Goal: Transaction & Acquisition: Purchase product/service

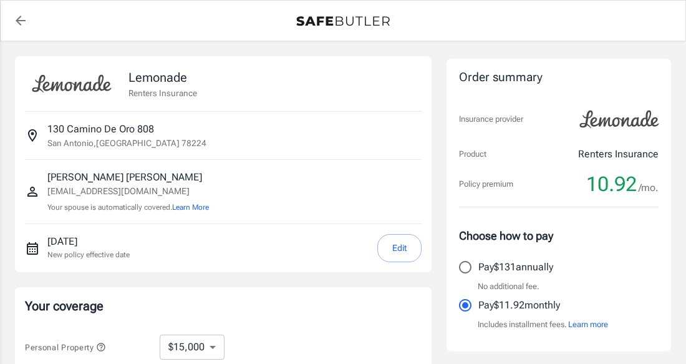
select select "15000"
select select "500"
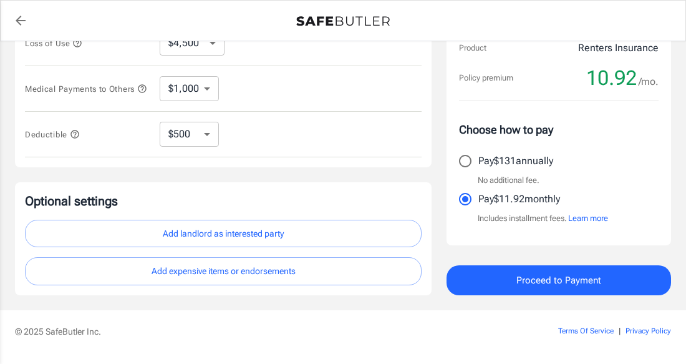
scroll to position [396, 0]
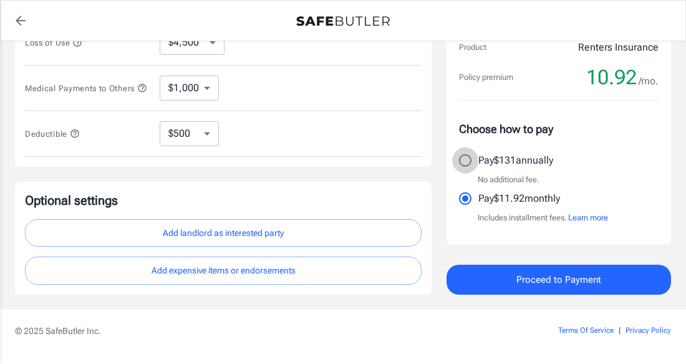
click at [470, 165] on input "Pay $131 annually" at bounding box center [465, 160] width 26 height 26
radio input "true"
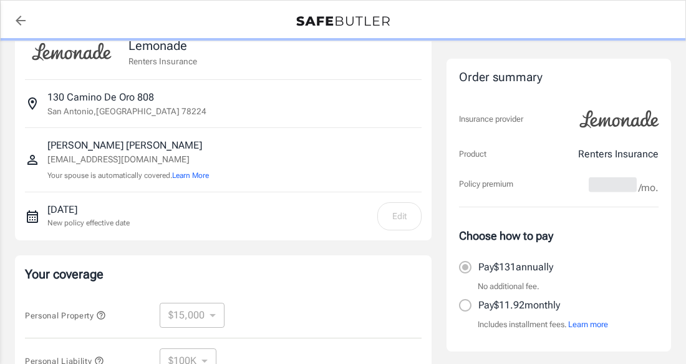
scroll to position [21, 0]
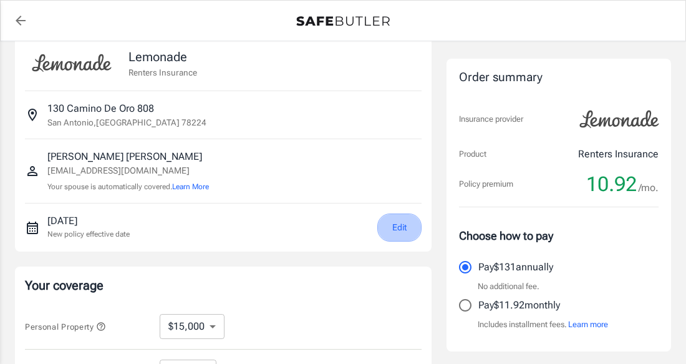
click at [396, 226] on button "Edit" at bounding box center [399, 227] width 44 height 28
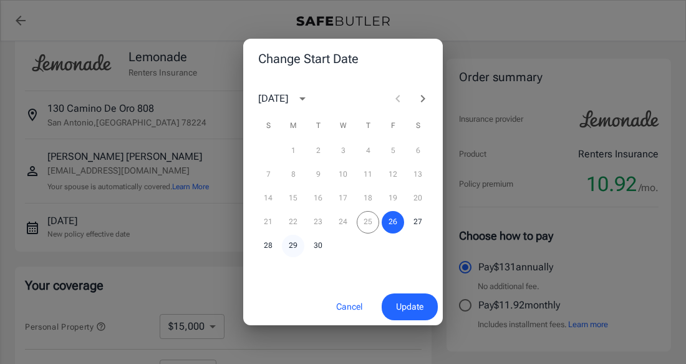
click at [291, 245] on button "29" at bounding box center [293, 246] width 22 height 22
click at [416, 313] on span "Update" at bounding box center [409, 307] width 27 height 16
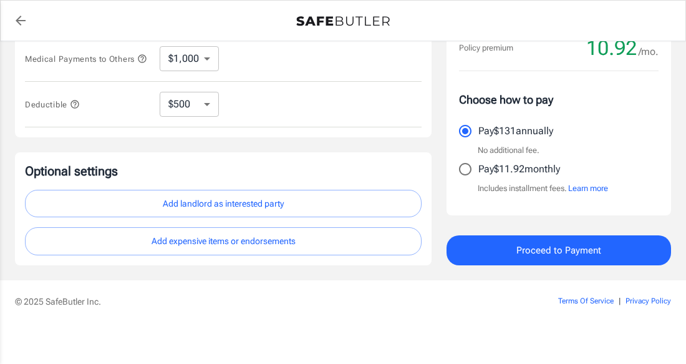
scroll to position [426, 0]
click at [623, 254] on button "Proceed to Payment" at bounding box center [559, 250] width 225 height 30
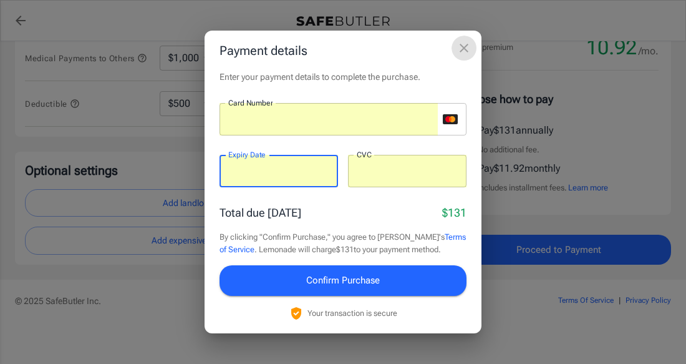
click at [462, 44] on icon "close" at bounding box center [464, 48] width 15 height 15
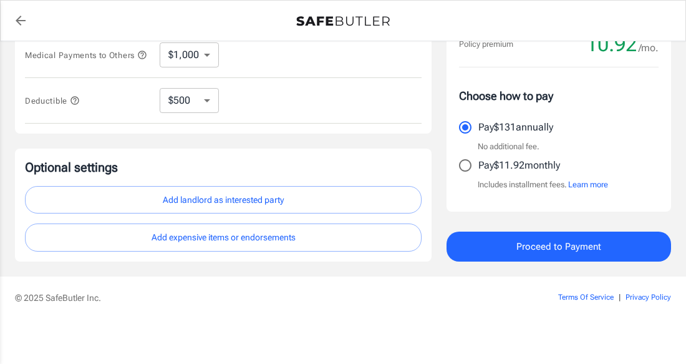
scroll to position [434, 0]
click at [523, 247] on span "Proceed to Payment" at bounding box center [559, 246] width 85 height 16
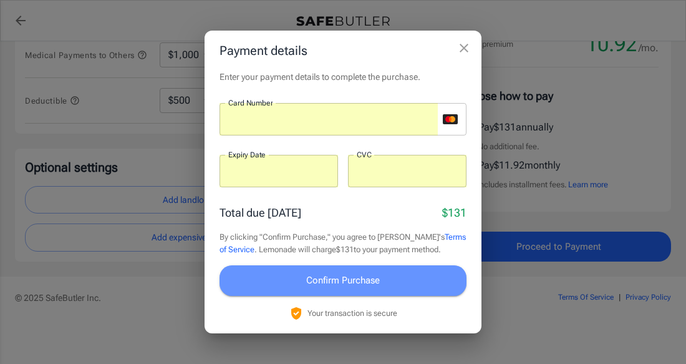
click at [407, 279] on button "Confirm Purchase" at bounding box center [343, 280] width 247 height 30
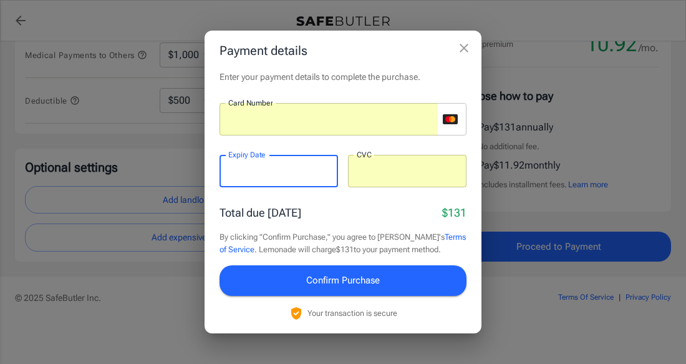
click at [397, 274] on button "Confirm Purchase" at bounding box center [343, 280] width 247 height 30
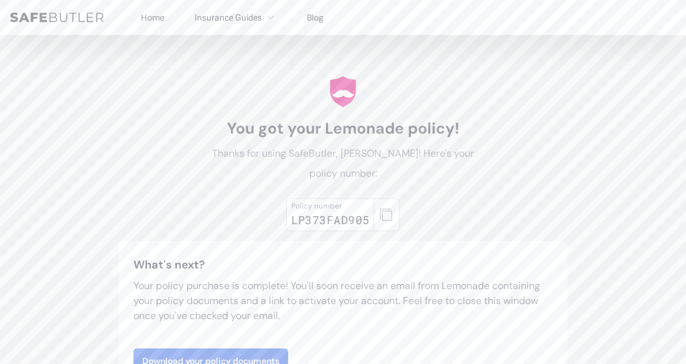
scroll to position [19, 0]
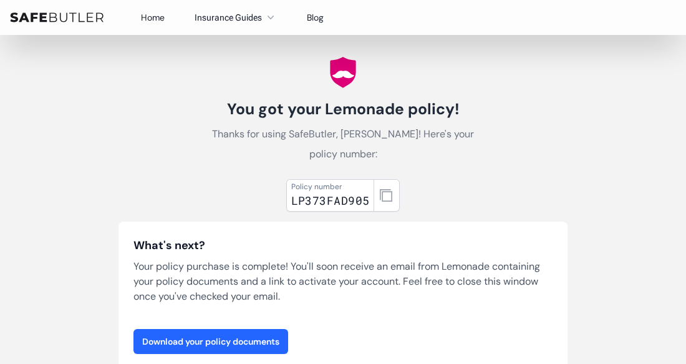
click at [168, 339] on link "Download your policy documents" at bounding box center [211, 341] width 155 height 25
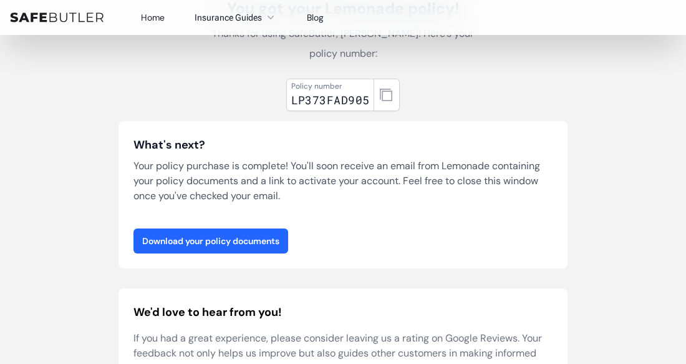
scroll to position [0, 0]
